Goal: Find specific page/section: Find specific page/section

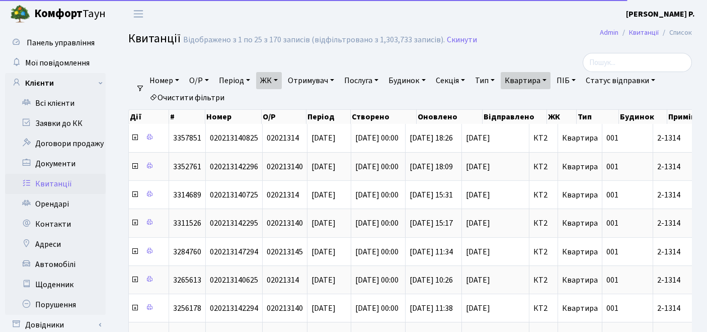
select select "25"
click at [534, 86] on link "Квартира" at bounding box center [526, 80] width 50 height 17
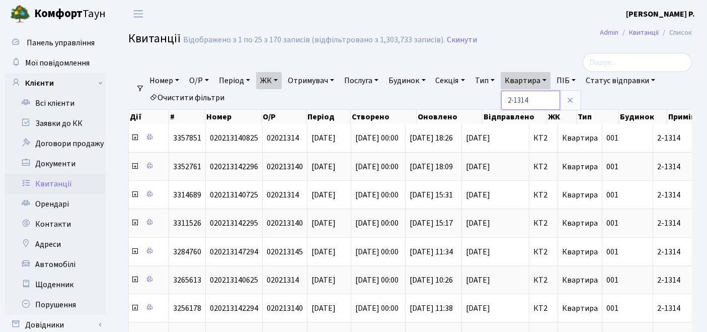
click at [551, 95] on input "2-1314" at bounding box center [531, 100] width 59 height 19
type input "2-1315"
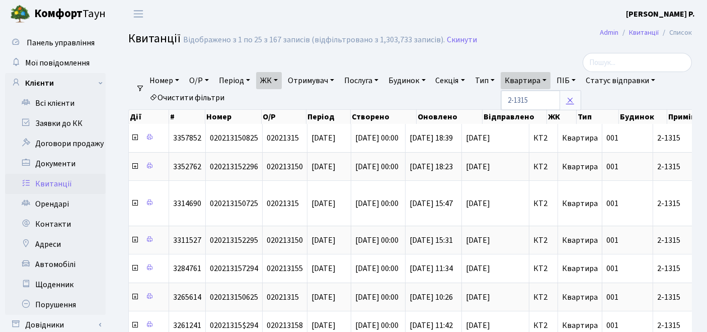
click at [575, 98] on icon at bounding box center [570, 100] width 8 height 8
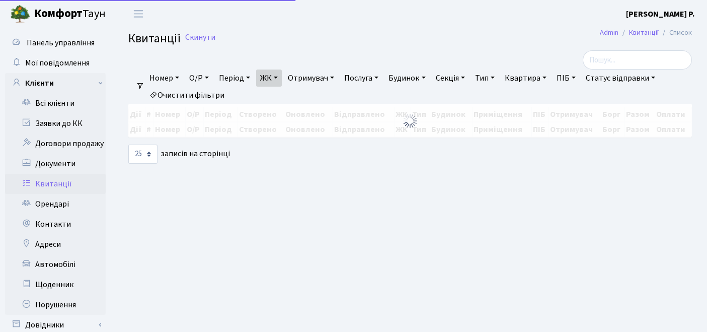
select select "25"
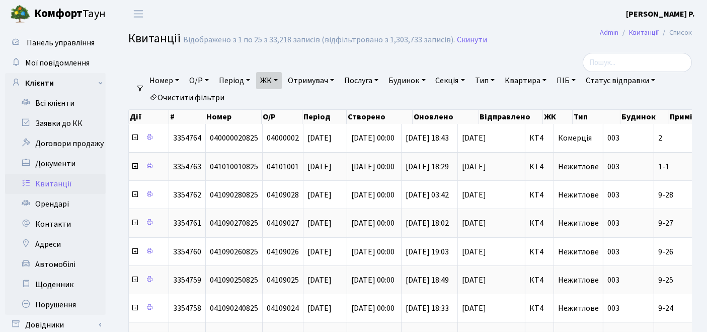
click at [548, 82] on link "Квартира" at bounding box center [526, 80] width 50 height 17
type input "2-1318"
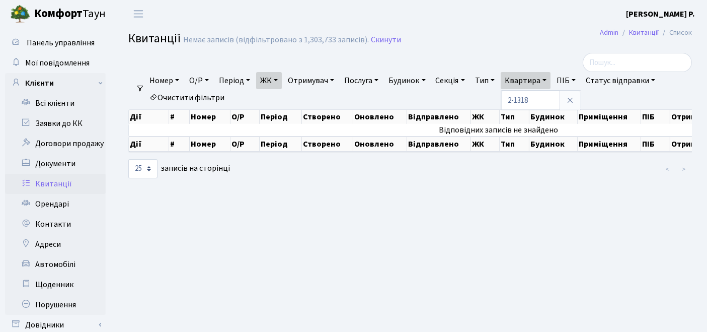
click at [282, 83] on link "ЖК" at bounding box center [269, 80] width 26 height 17
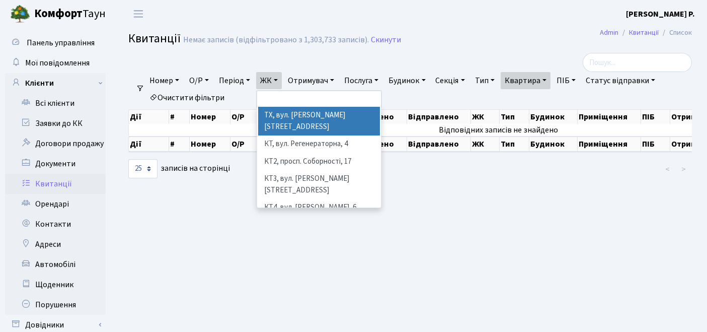
click at [214, 94] on link "Очистити фільтри" at bounding box center [187, 97] width 83 height 17
select select
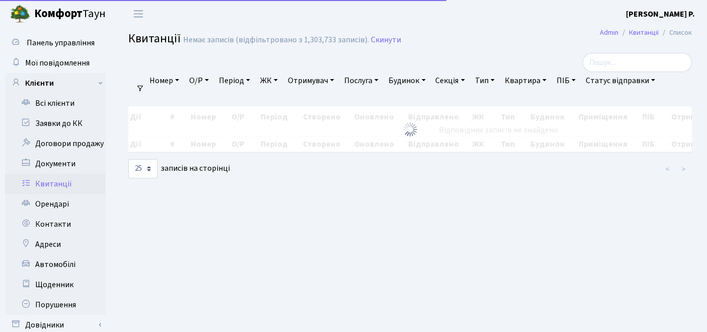
click at [273, 86] on link "ЖК" at bounding box center [269, 80] width 26 height 17
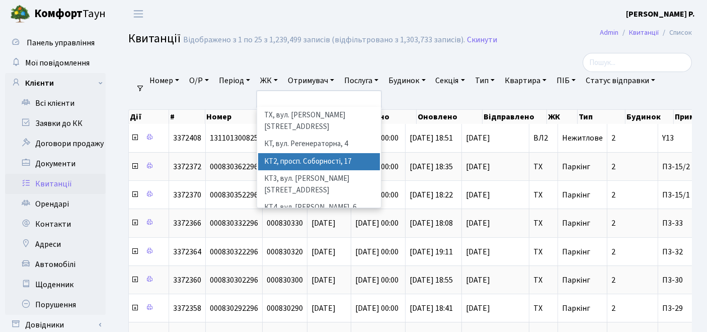
click at [294, 153] on li "КТ2, просп. Соборності, 17" at bounding box center [319, 162] width 122 height 18
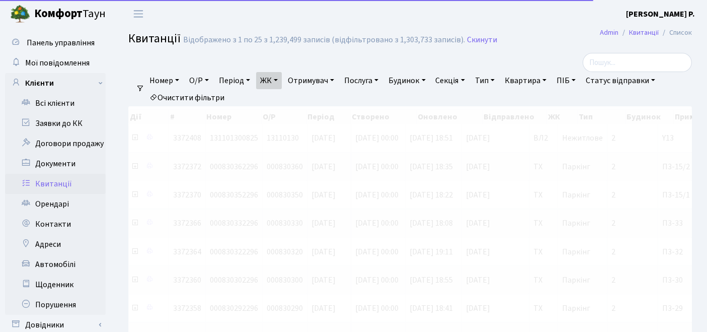
click at [531, 83] on link "Квартира" at bounding box center [526, 80] width 50 height 17
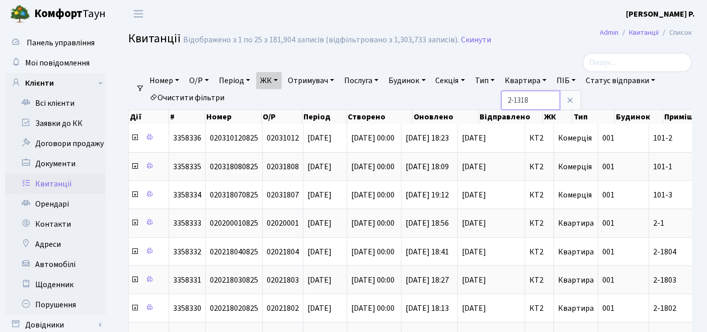
type input "2-1318"
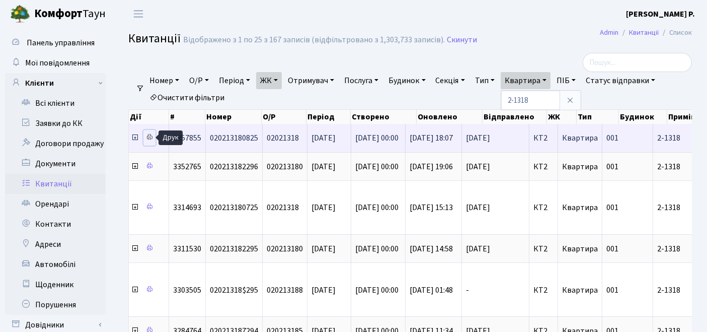
click at [151, 137] on icon at bounding box center [149, 136] width 7 height 7
